Goal: Task Accomplishment & Management: Use online tool/utility

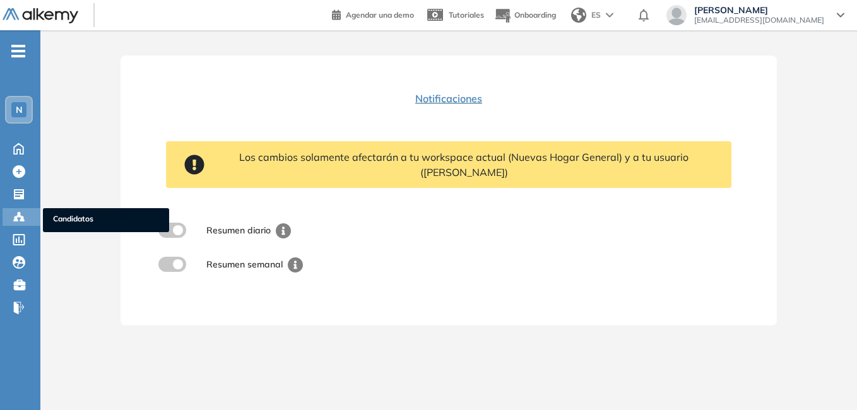
click at [66, 216] on span "Candidatos" at bounding box center [106, 220] width 106 height 14
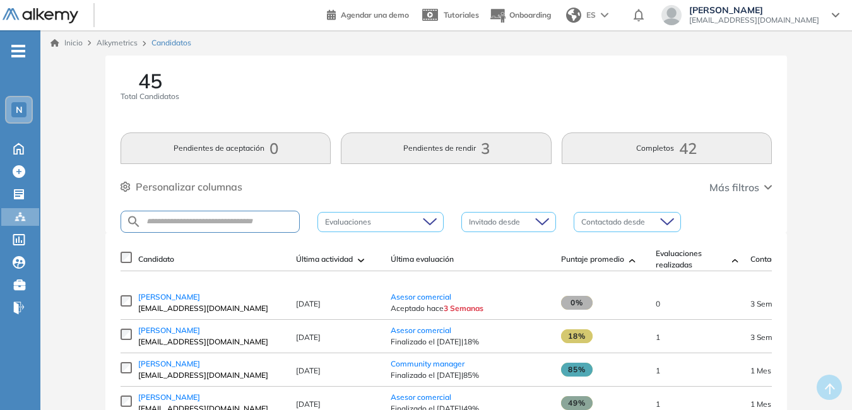
click at [18, 110] on span "N" at bounding box center [19, 110] width 7 height 10
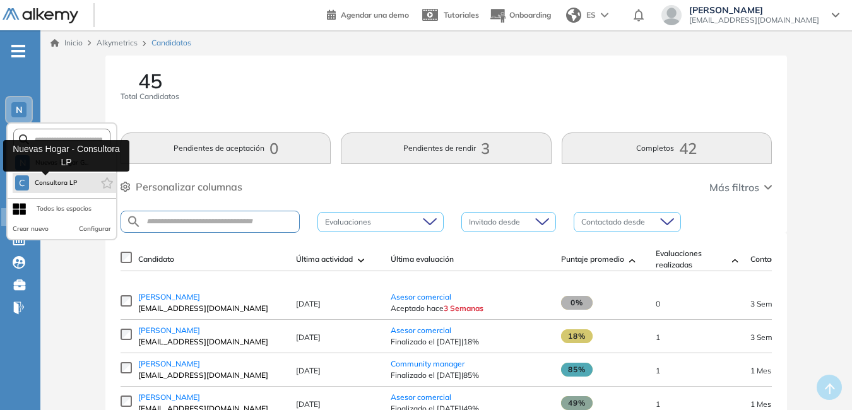
click at [44, 183] on span "Consultora LP" at bounding box center [56, 183] width 44 height 10
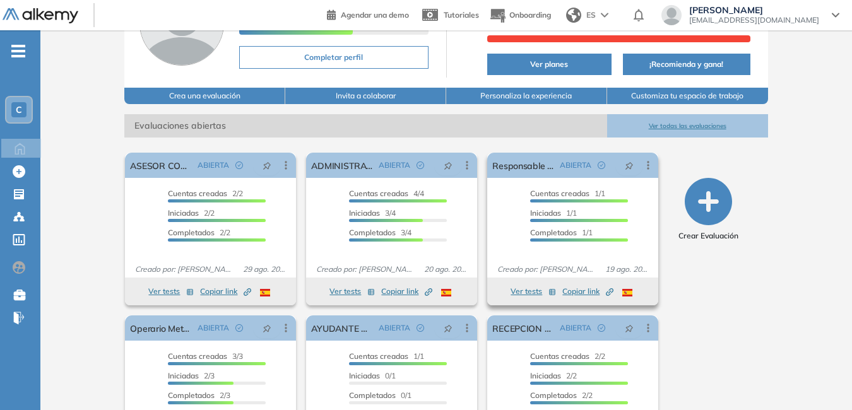
scroll to position [126, 0]
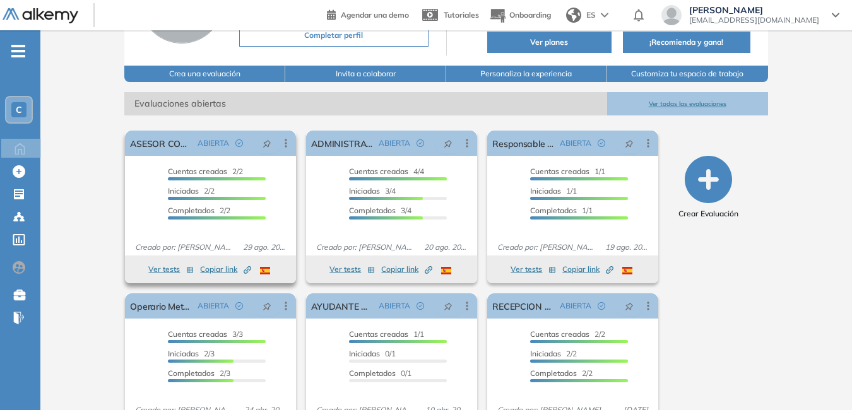
click at [218, 266] on span "Copiar link Created by potrace 1.16, written by Peter Selinger 2001-2019" at bounding box center [225, 269] width 51 height 11
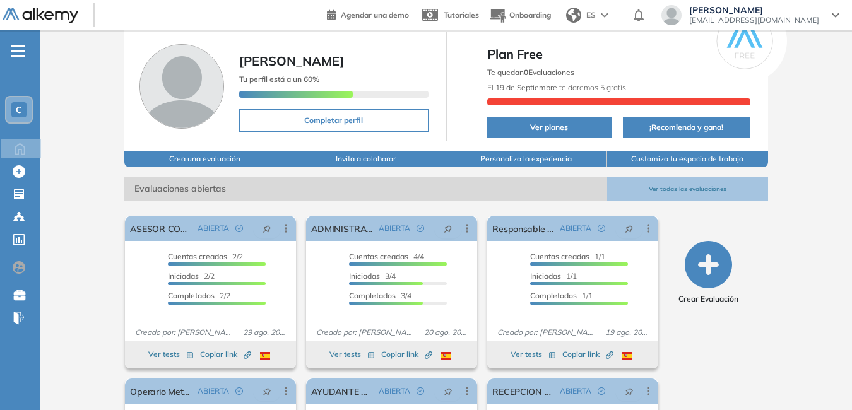
scroll to position [63, 0]
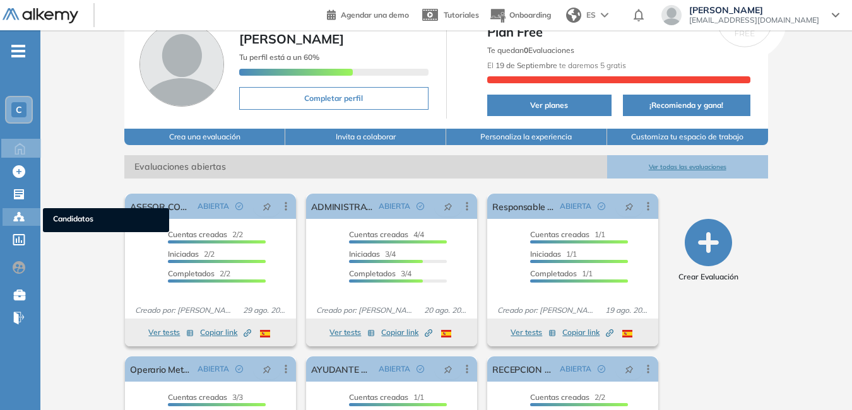
click at [49, 219] on ul "Candidatos" at bounding box center [106, 220] width 126 height 24
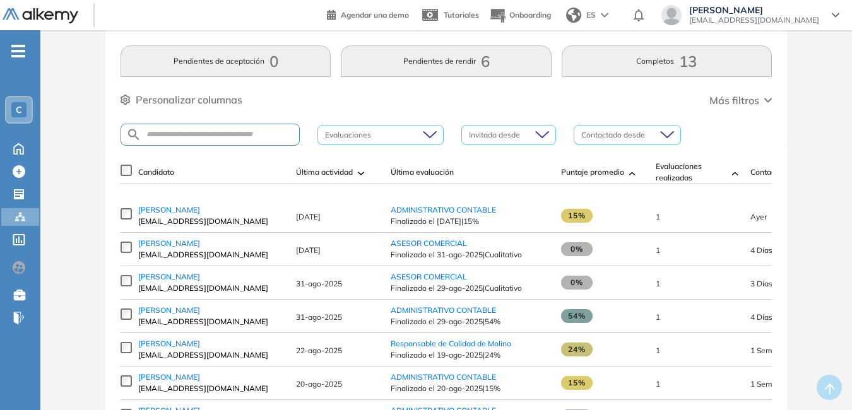
scroll to position [126, 0]
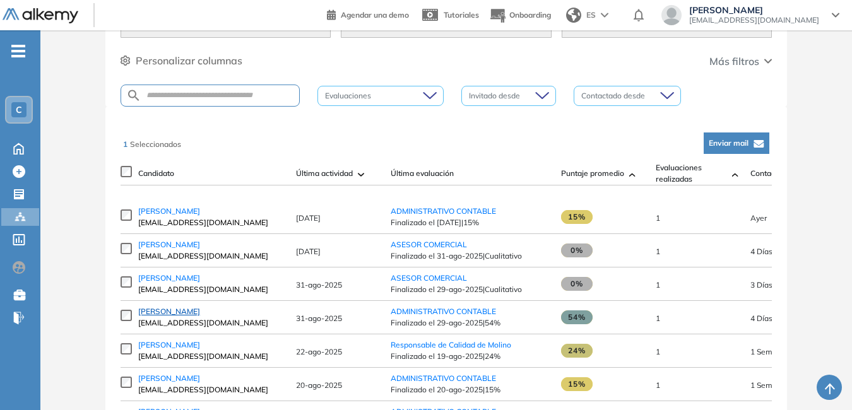
click at [153, 314] on span "[PERSON_NAME]" at bounding box center [169, 311] width 62 height 9
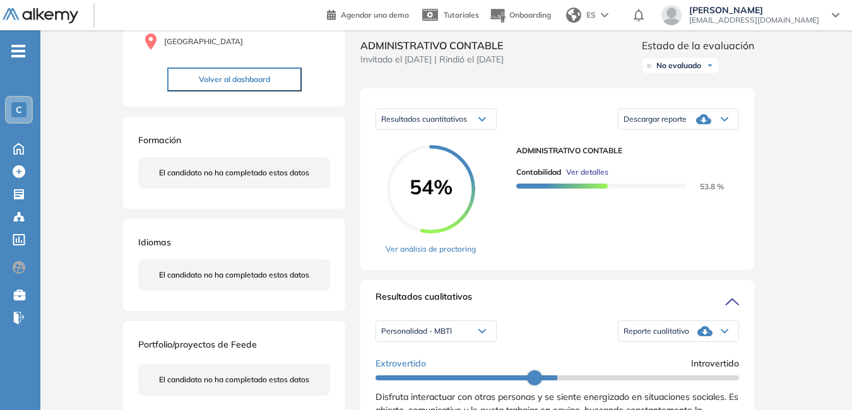
scroll to position [189, 0]
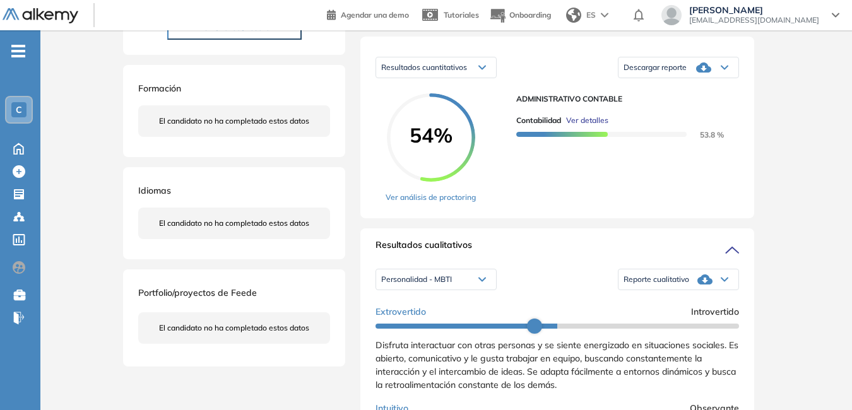
click at [673, 285] on span "Reporte cualitativo" at bounding box center [656, 279] width 66 height 10
click at [671, 304] on li "Reporte con Afinidad AI" at bounding box center [662, 297] width 77 height 13
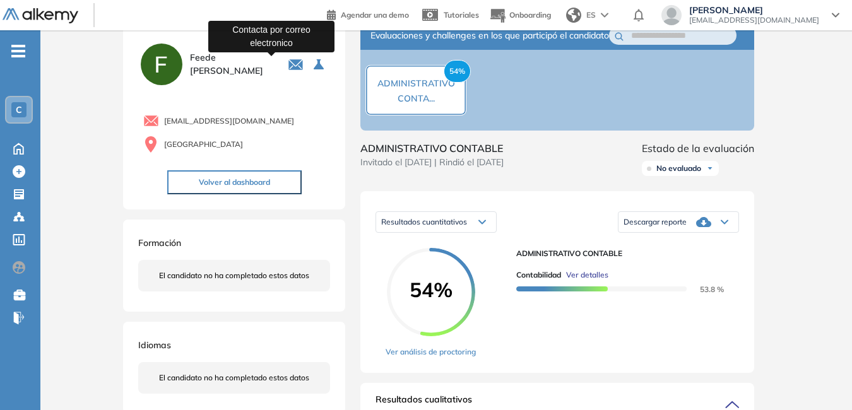
scroll to position [0, 0]
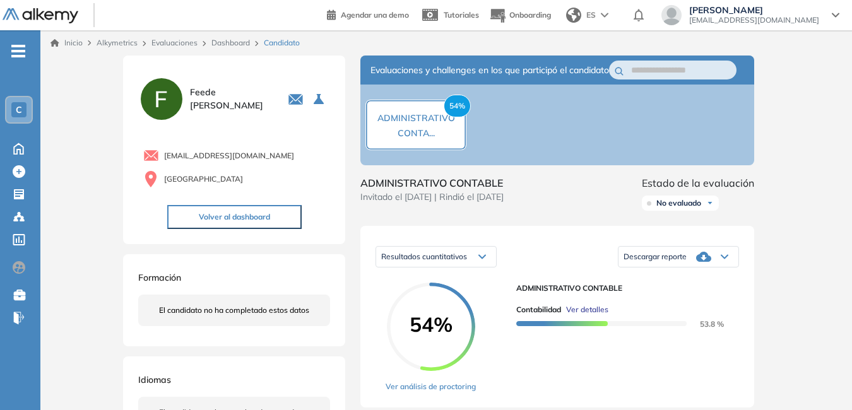
click at [807, 16] on span "[PERSON_NAME][EMAIL_ADDRESS][PERSON_NAME][DOMAIN_NAME]" at bounding box center [754, 20] width 130 height 10
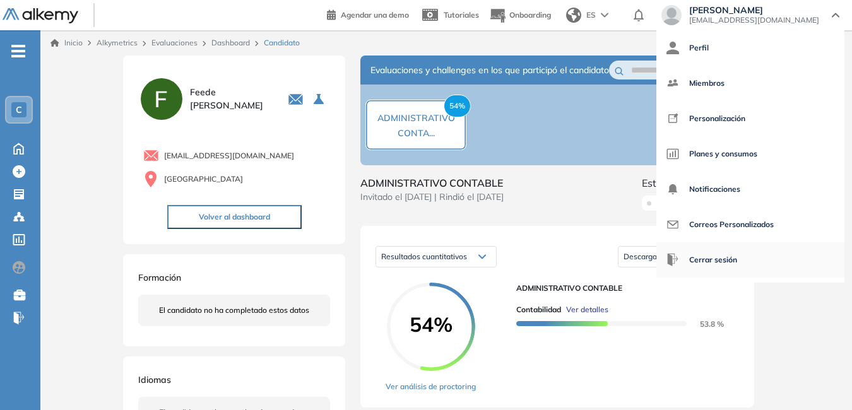
click at [707, 256] on span "Cerrar sesión" at bounding box center [713, 260] width 48 height 30
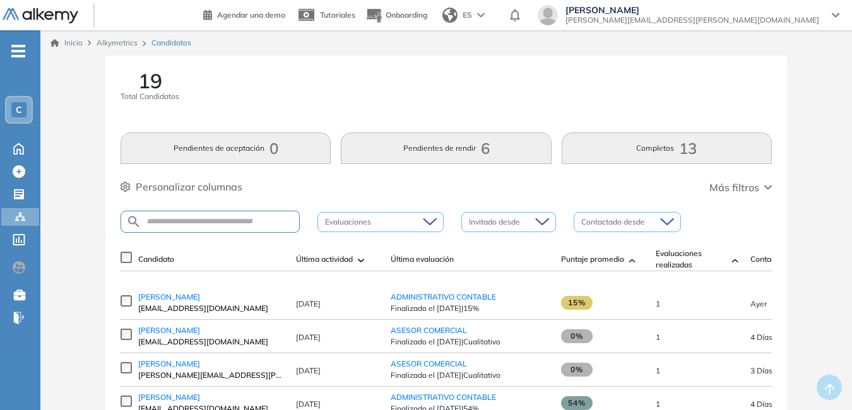
click at [25, 109] on div "C" at bounding box center [18, 109] width 15 height 15
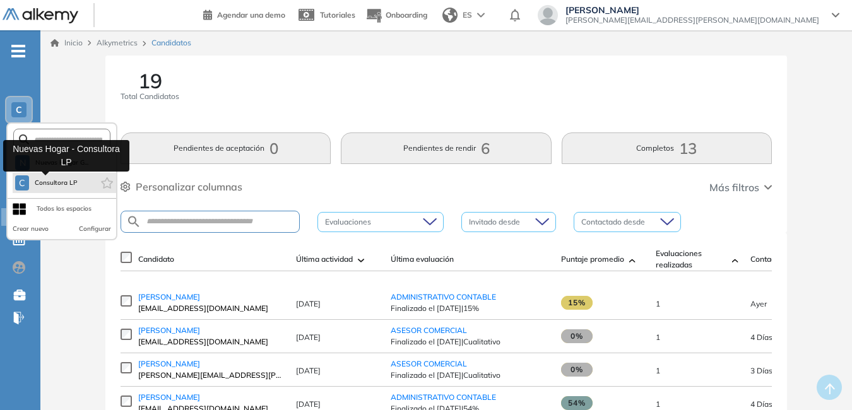
click at [45, 182] on span "Consultora LP" at bounding box center [56, 183] width 44 height 10
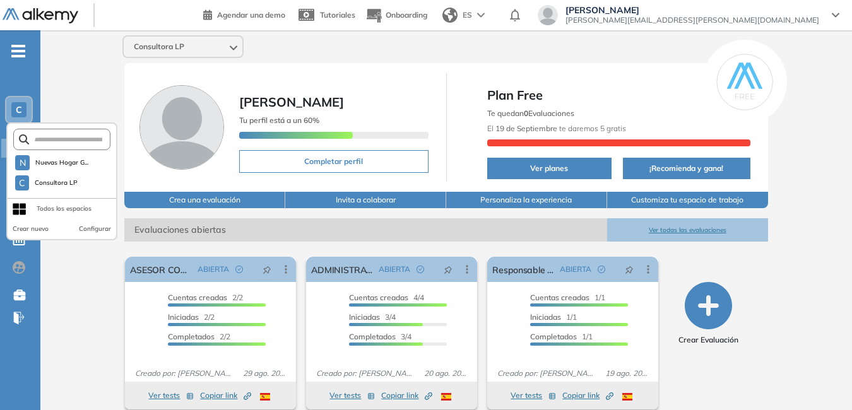
click at [74, 277] on div "Consultora LP [PERSON_NAME] Tu perfil está a un 60% Completar perfil Plan Free …" at bounding box center [445, 308] width 811 height 557
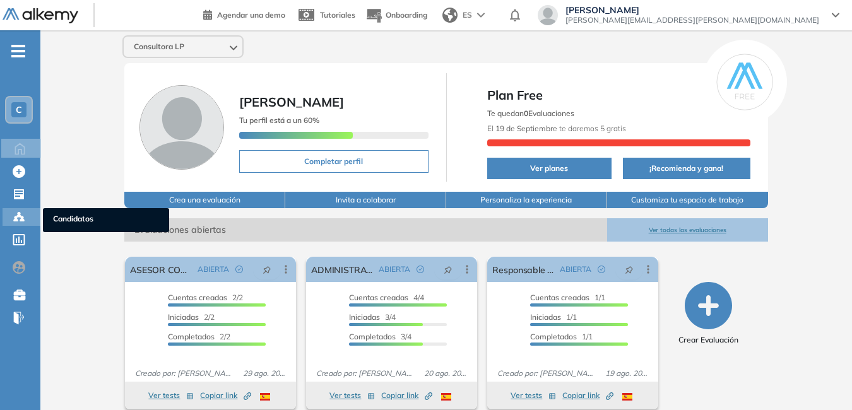
click at [64, 218] on span "Candidatos" at bounding box center [106, 220] width 106 height 14
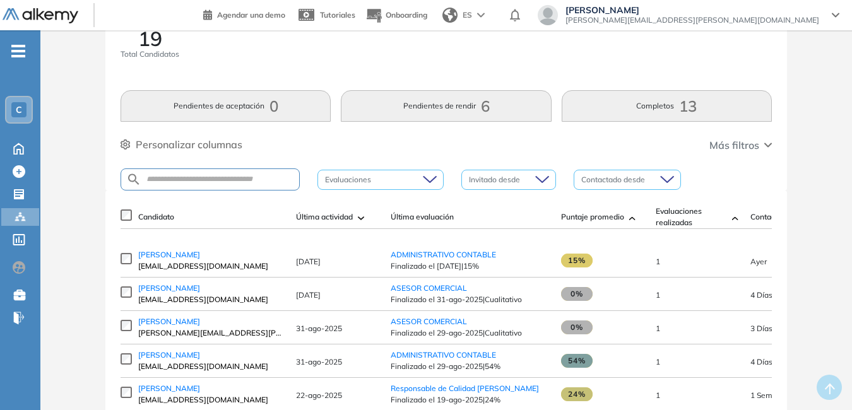
scroll to position [63, 0]
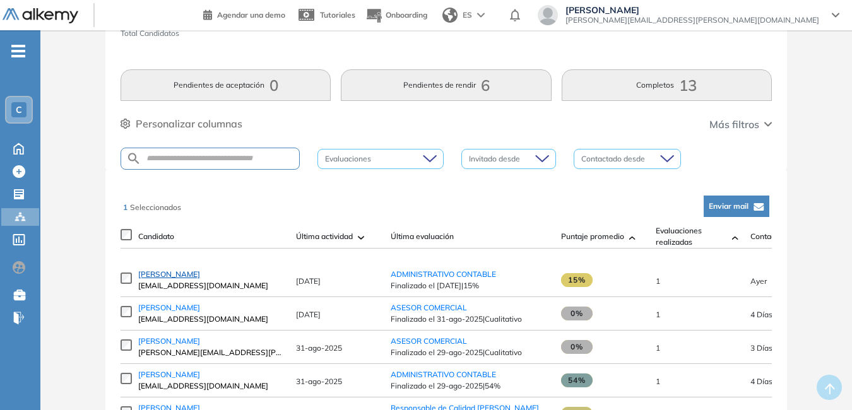
click at [155, 278] on span "[PERSON_NAME]" at bounding box center [169, 273] width 62 height 9
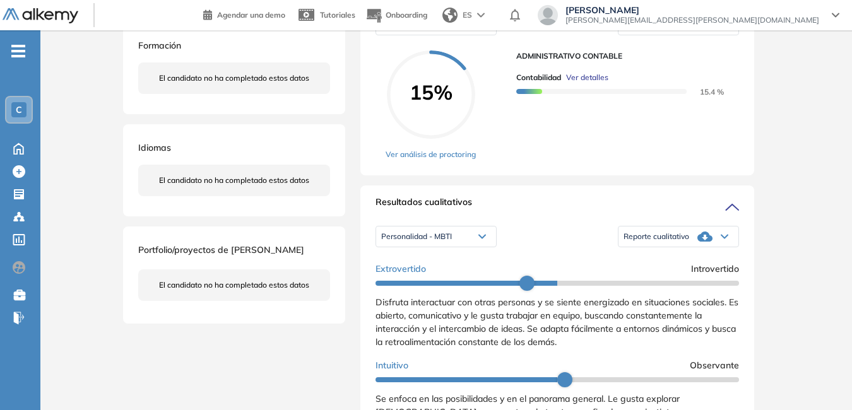
scroll to position [252, 0]
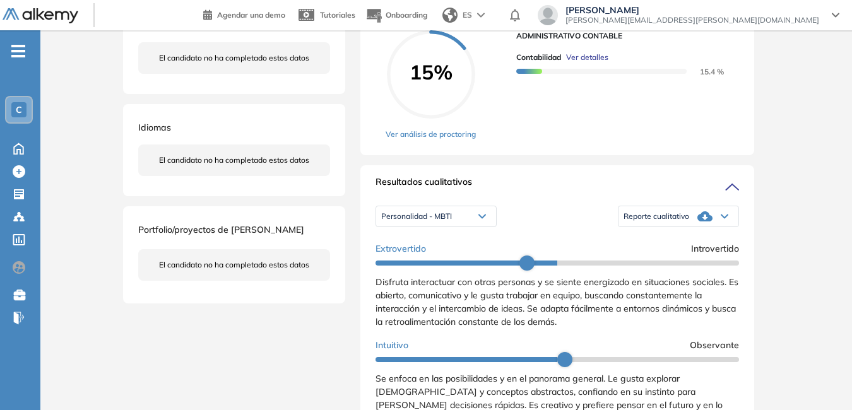
click at [711, 228] on div "Reporte cualitativo" at bounding box center [678, 216] width 120 height 25
click at [681, 240] on li "Reporte con Afinidad AI" at bounding box center [662, 234] width 77 height 13
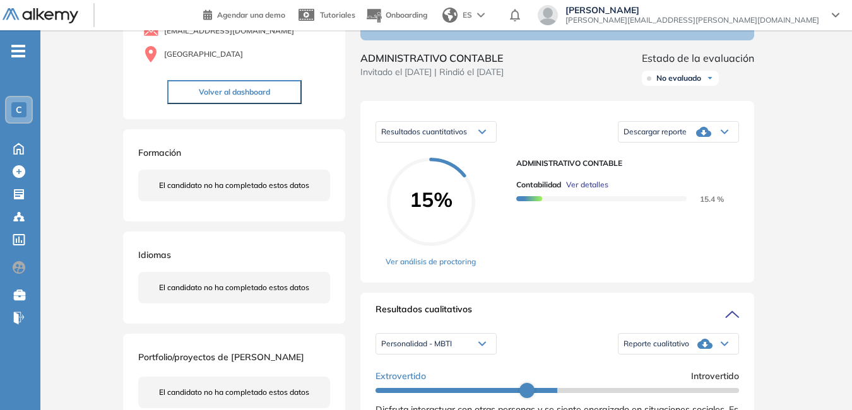
scroll to position [126, 0]
click at [666, 348] on span "Reporte cualitativo" at bounding box center [656, 343] width 66 height 10
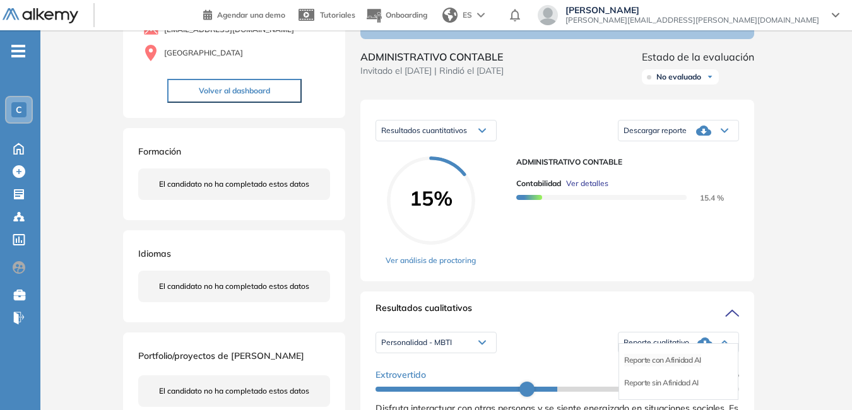
click at [664, 367] on li "Reporte con Afinidad AI" at bounding box center [662, 360] width 77 height 13
